Goal: Information Seeking & Learning: Find specific fact

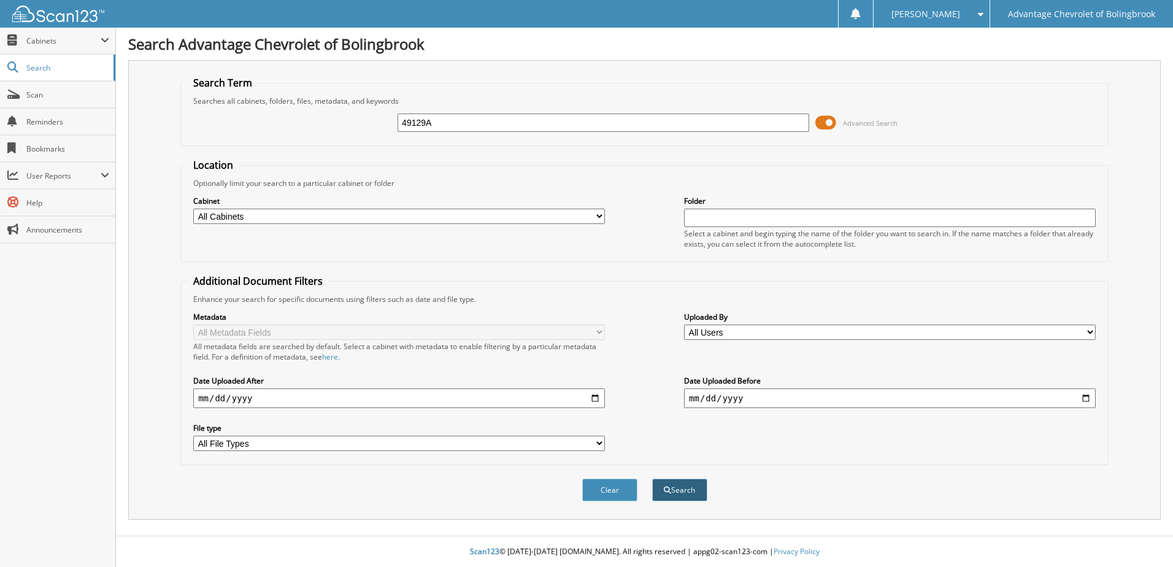
type input "49129A"
click at [685, 494] on button "Search" at bounding box center [679, 489] width 55 height 23
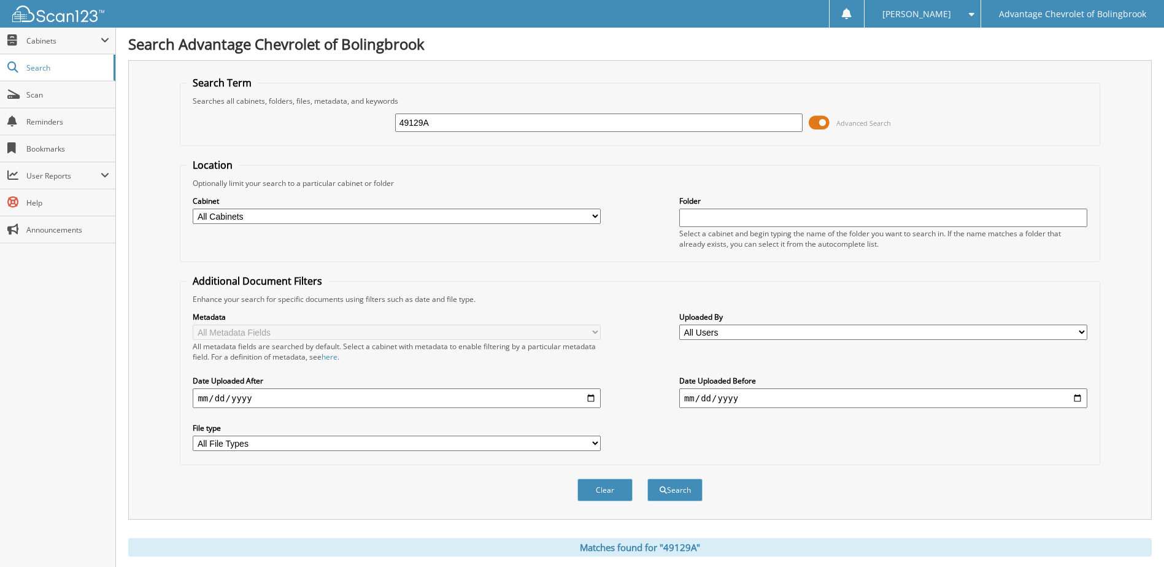
drag, startPoint x: 445, startPoint y: 131, endPoint x: 341, endPoint y: 131, distance: 104.3
click at [343, 131] on div "49129A Advanced Search" at bounding box center [639, 122] width 906 height 33
type input "[PERSON_NAME]"
click at [647, 478] on button "Search" at bounding box center [674, 489] width 55 height 23
click at [336, 215] on select "All Cabinets CAR DEALS PARTS SERVICE RO Needs Filing" at bounding box center [397, 216] width 408 height 15
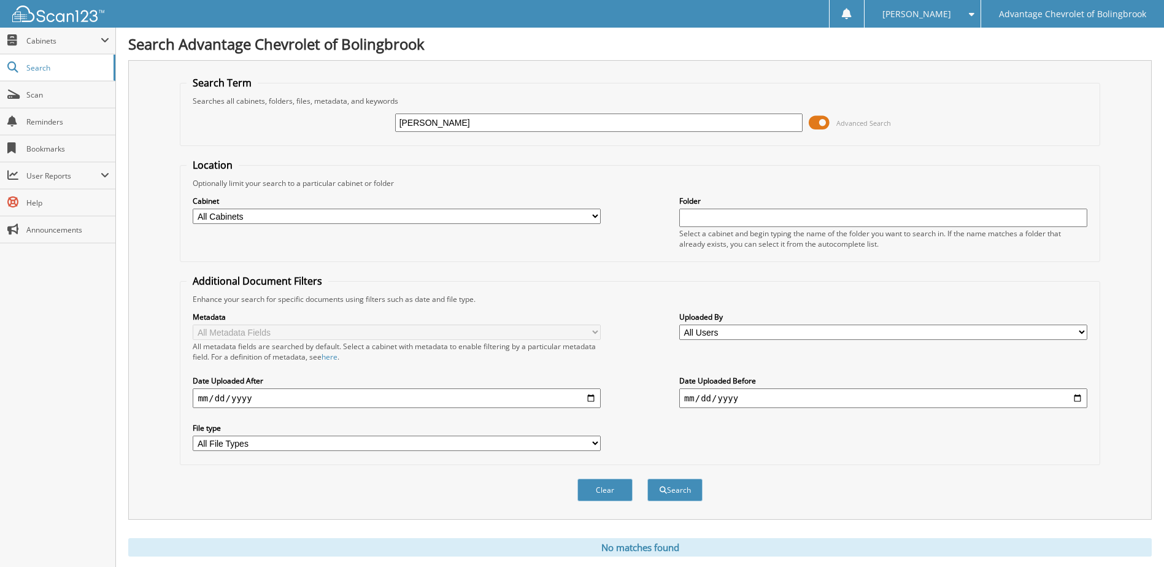
select select "16393"
click at [193, 209] on select "All Cabinets CAR DEALS PARTS SERVICE RO Needs Filing" at bounding box center [397, 216] width 408 height 15
click at [676, 493] on button "Search" at bounding box center [674, 489] width 55 height 23
click at [426, 121] on input "[PERSON_NAME]" at bounding box center [599, 122] width 408 height 18
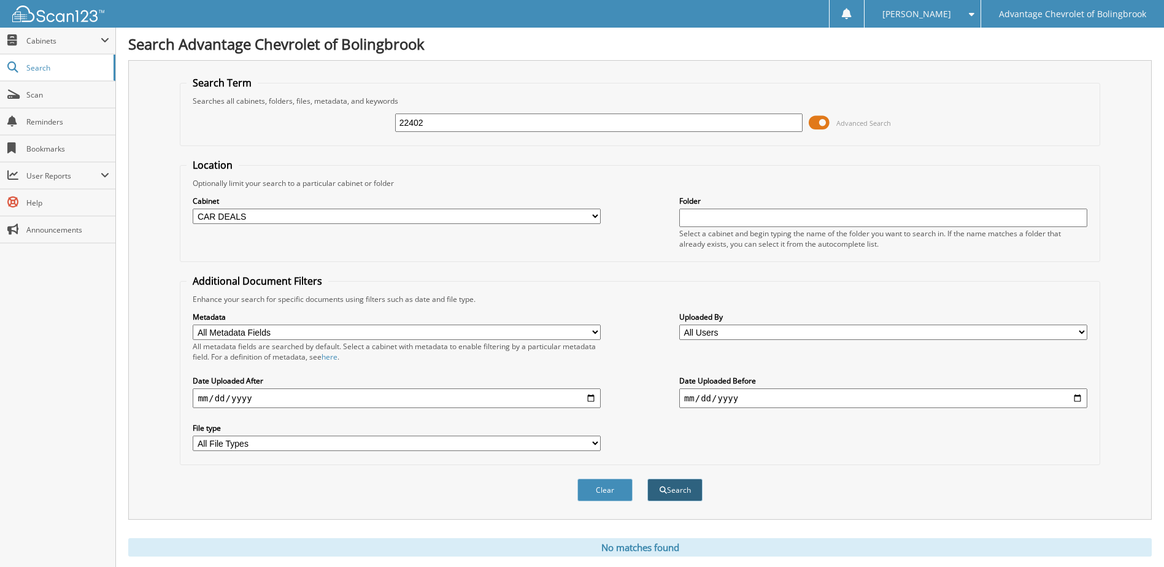
type input "22402"
click at [675, 491] on button "Search" at bounding box center [674, 489] width 55 height 23
click at [424, 122] on input "22402" at bounding box center [599, 122] width 408 height 18
type input "[PERSON_NAME]"
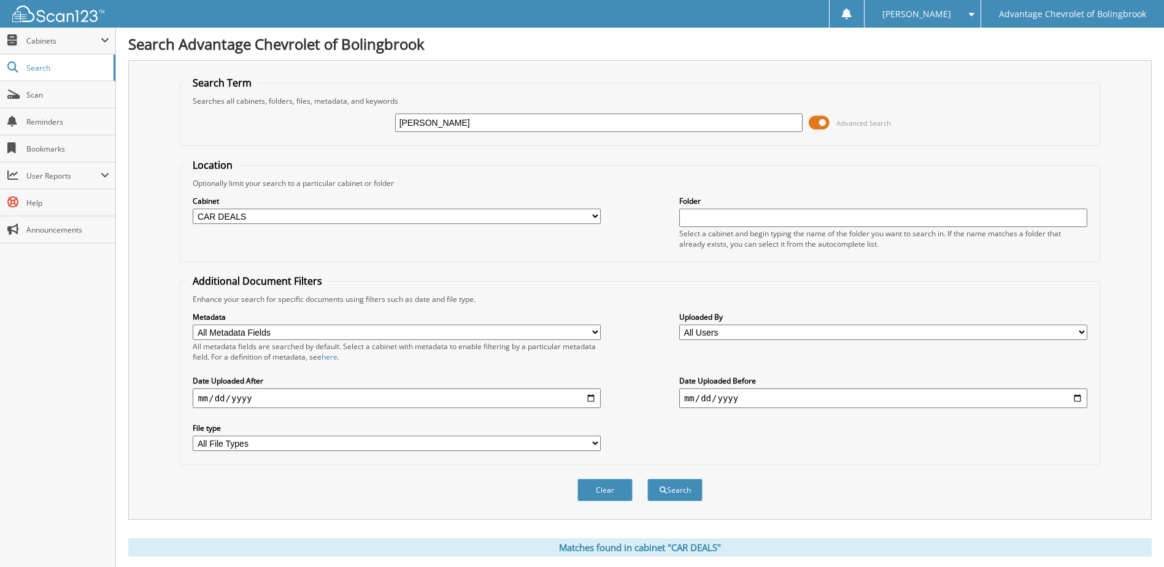
click at [647, 478] on button "Search" at bounding box center [674, 489] width 55 height 23
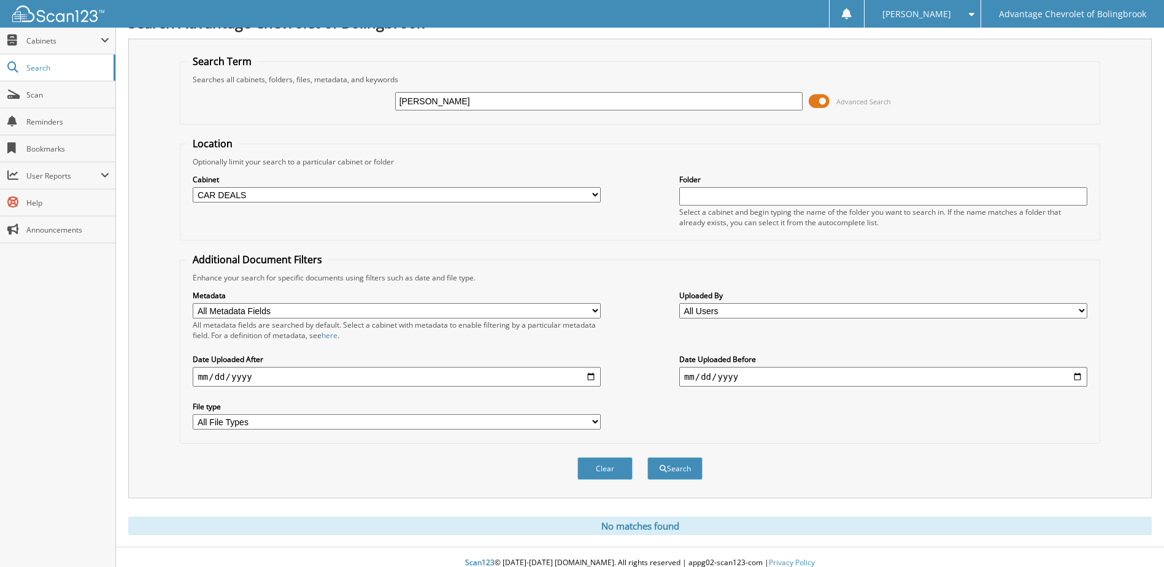
scroll to position [33, 0]
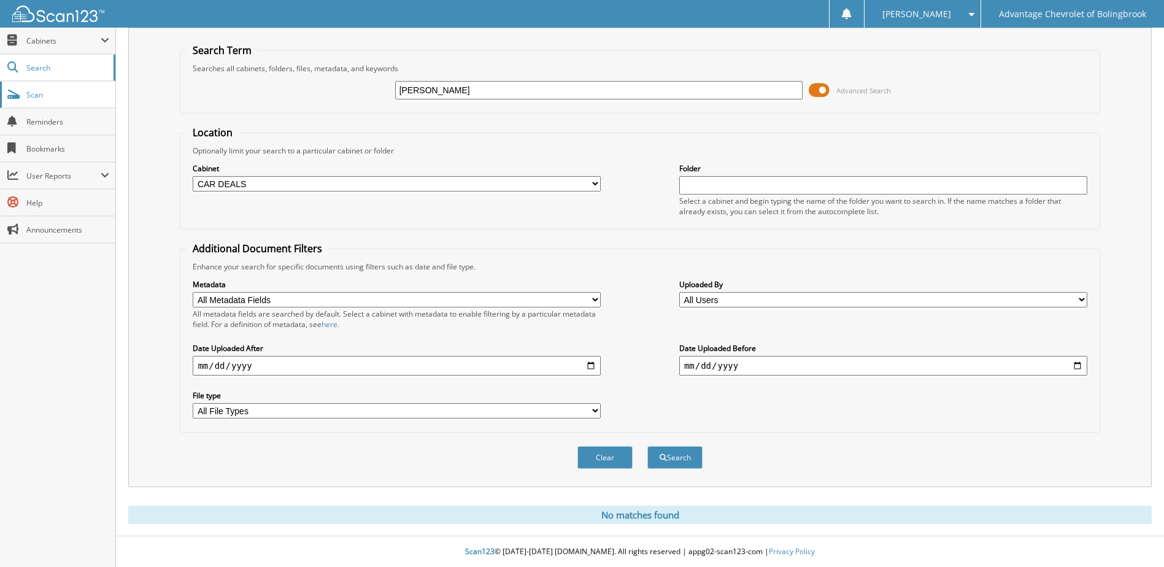
click at [39, 96] on span "Scan" at bounding box center [67, 95] width 83 height 10
